Goal: Navigation & Orientation: Go to known website

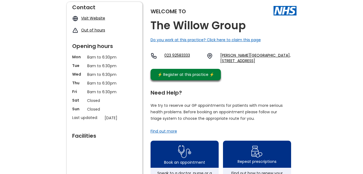
scroll to position [54, 0]
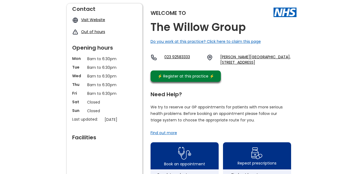
scroll to position [54, 0]
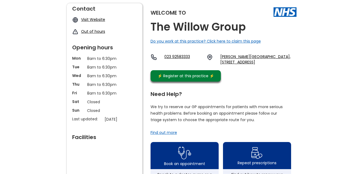
click at [90, 20] on link "Visit Website" at bounding box center [93, 19] width 24 height 5
